Goal: Task Accomplishment & Management: Complete application form

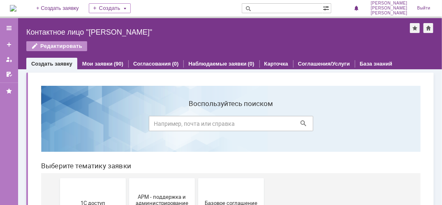
click at [166, 125] on input at bounding box center [231, 122] width 165 height 15
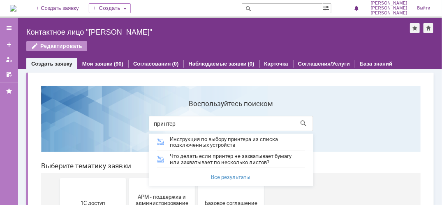
type input "принтер"
click at [120, 122] on section "Воспользуйтесь поиском принтер Инструкция по выбору принтера из списка подключе…" at bounding box center [231, 118] width 380 height 66
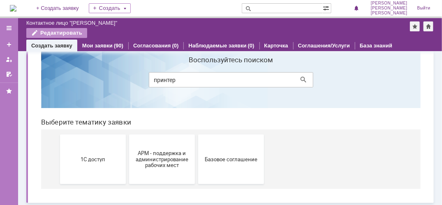
scroll to position [26, 0]
click at [179, 165] on span "АРМ - поддержка и администрирование рабочих мест" at bounding box center [161, 158] width 61 height 19
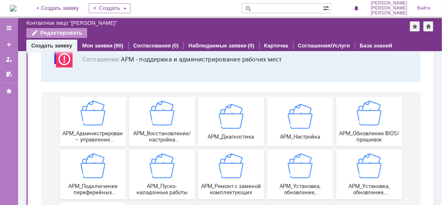
scroll to position [123, 0]
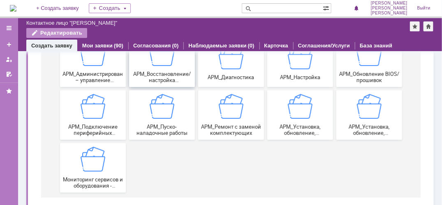
click at [171, 80] on span "АРМ_Восстановление/настройка работоспособности программной части" at bounding box center [161, 77] width 61 height 12
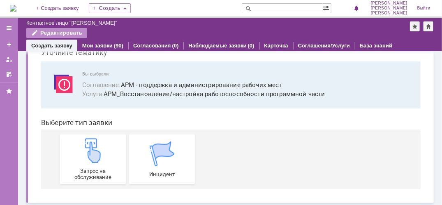
scroll to position [39, 0]
click at [155, 173] on span "Инцидент" at bounding box center [161, 173] width 61 height 6
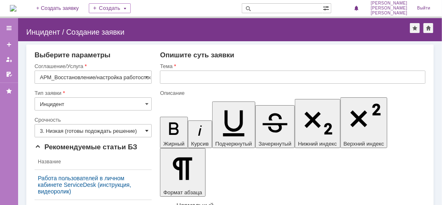
click at [145, 131] on span at bounding box center [146, 130] width 3 height 7
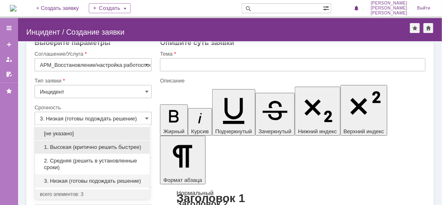
click at [89, 148] on span "1. Высокая (критично решить быстрее)" at bounding box center [92, 147] width 105 height 7
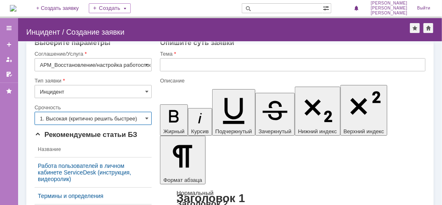
type input "1. Высокая (критично решить быстрее)"
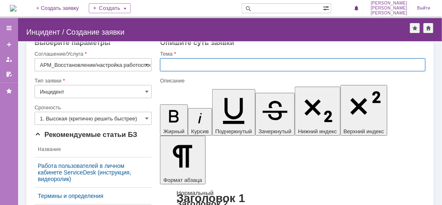
click at [184, 65] on input "text" at bounding box center [293, 64] width 266 height 13
type input "принтер"
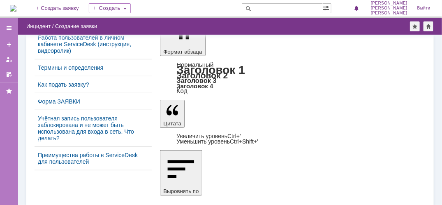
scroll to position [133, 0]
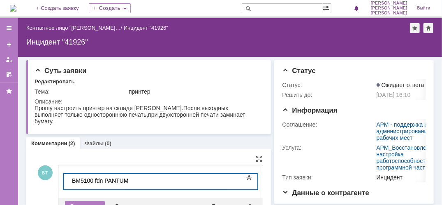
scroll to position [41, 0]
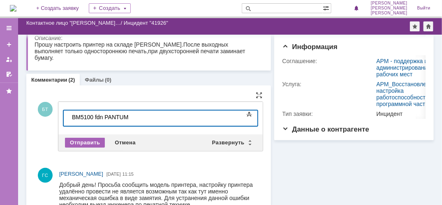
click at [80, 142] on div "Отправить" at bounding box center [85, 142] width 40 height 10
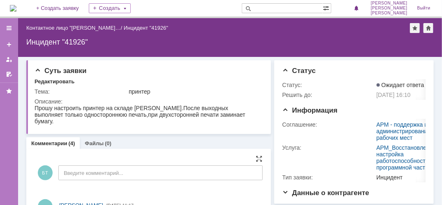
scroll to position [0, 0]
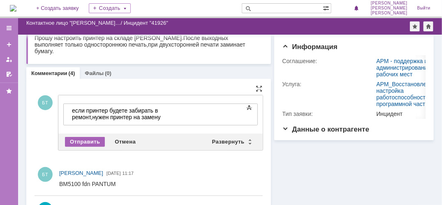
click at [93, 139] on div "Отправить" at bounding box center [85, 142] width 40 height 10
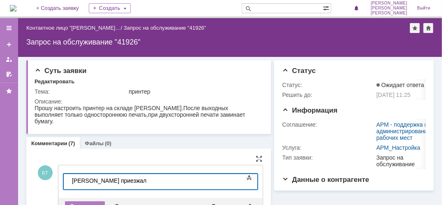
scroll to position [41, 0]
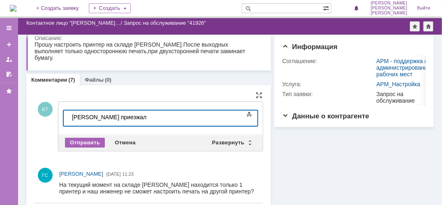
click at [93, 143] on div "Отправить" at bounding box center [85, 142] width 40 height 10
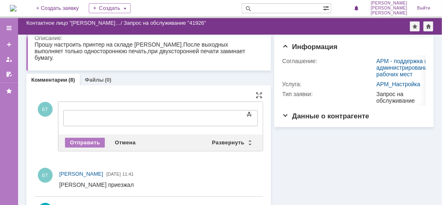
scroll to position [0, 0]
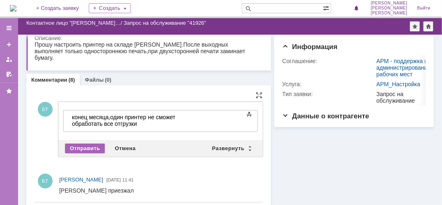
click at [92, 146] on div "Отправить" at bounding box center [85, 148] width 40 height 10
